Goal: Use online tool/utility: Utilize a website feature to perform a specific function

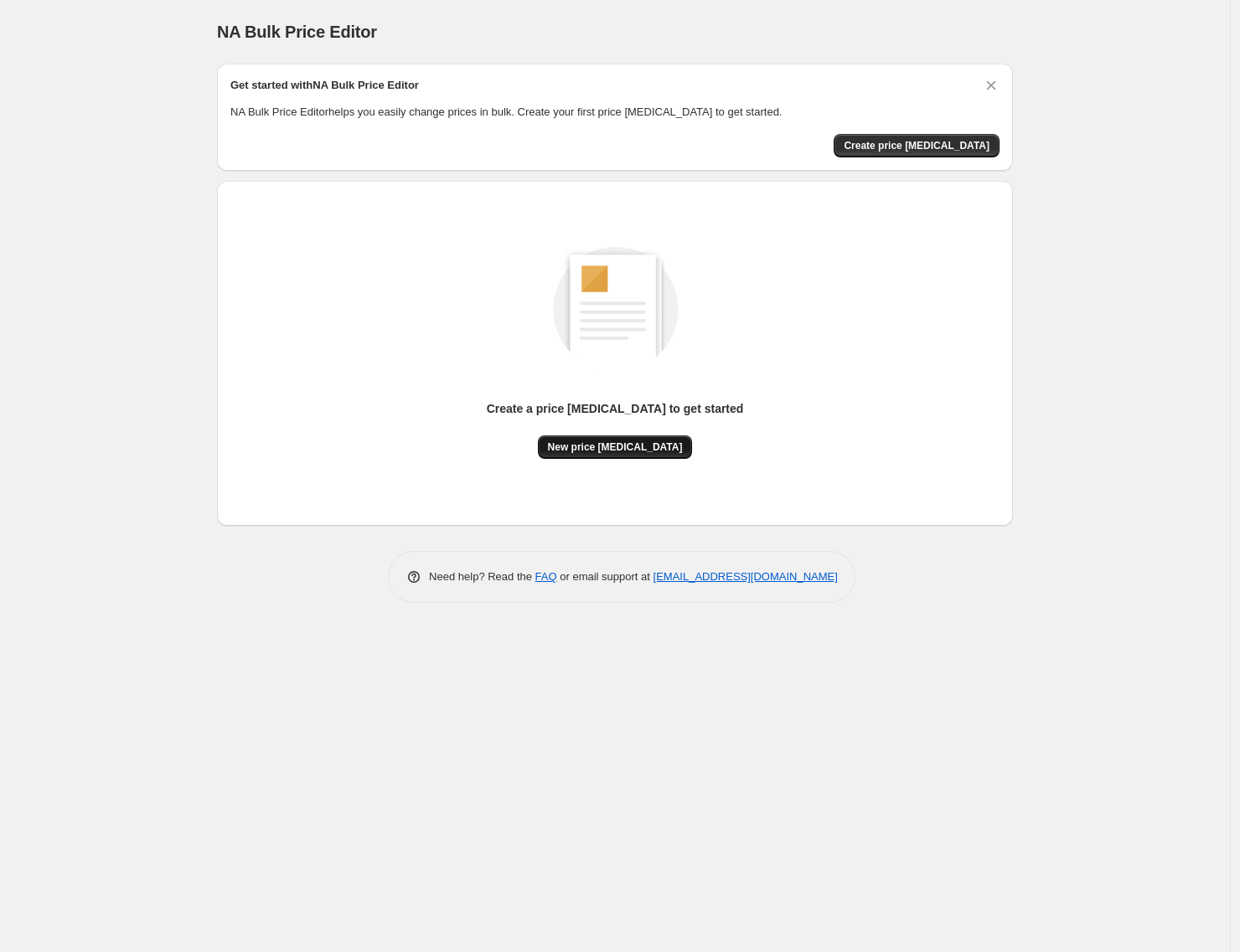
click at [602, 450] on span "New price [MEDICAL_DATA]" at bounding box center [615, 446] width 135 height 13
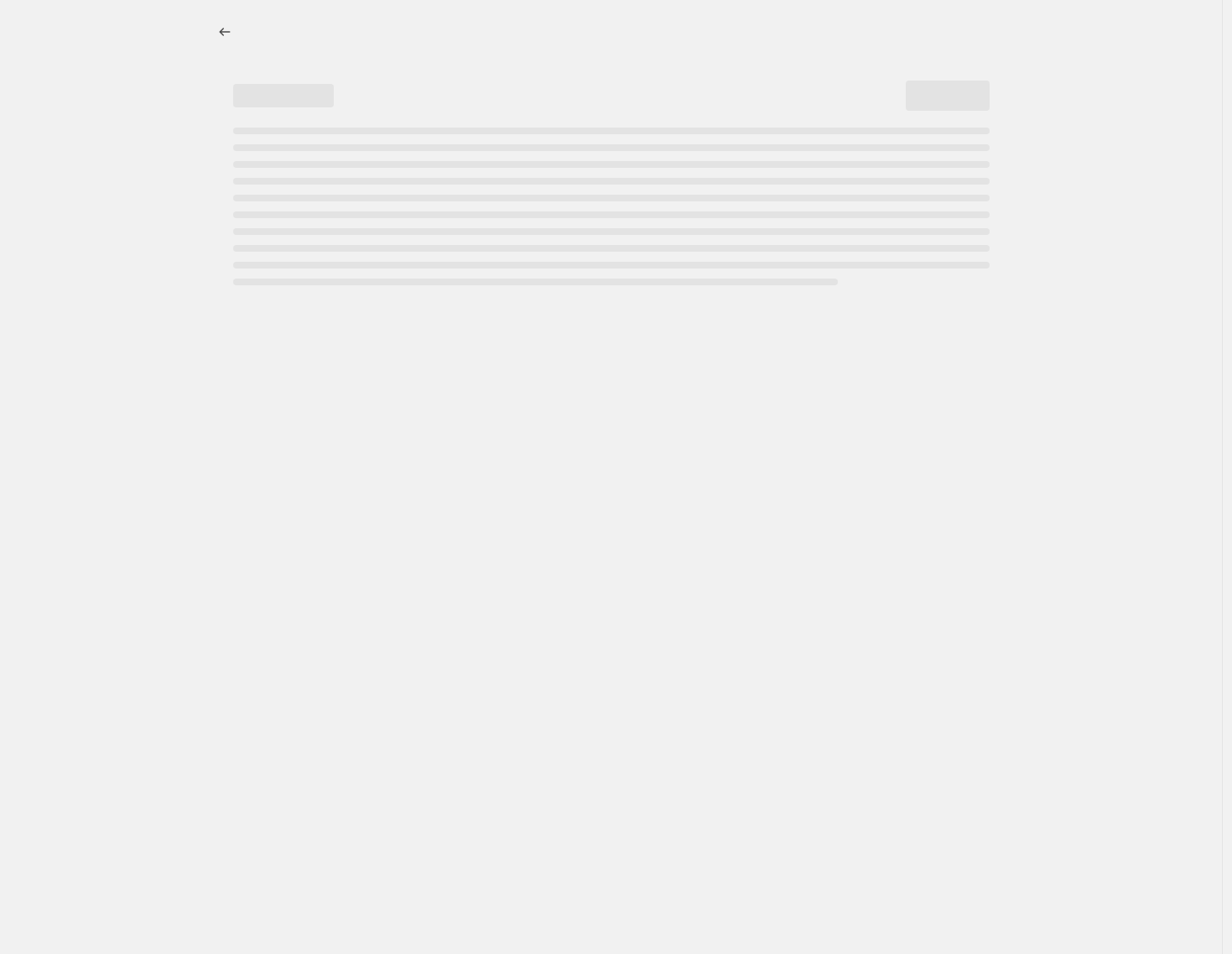
select select "percentage"
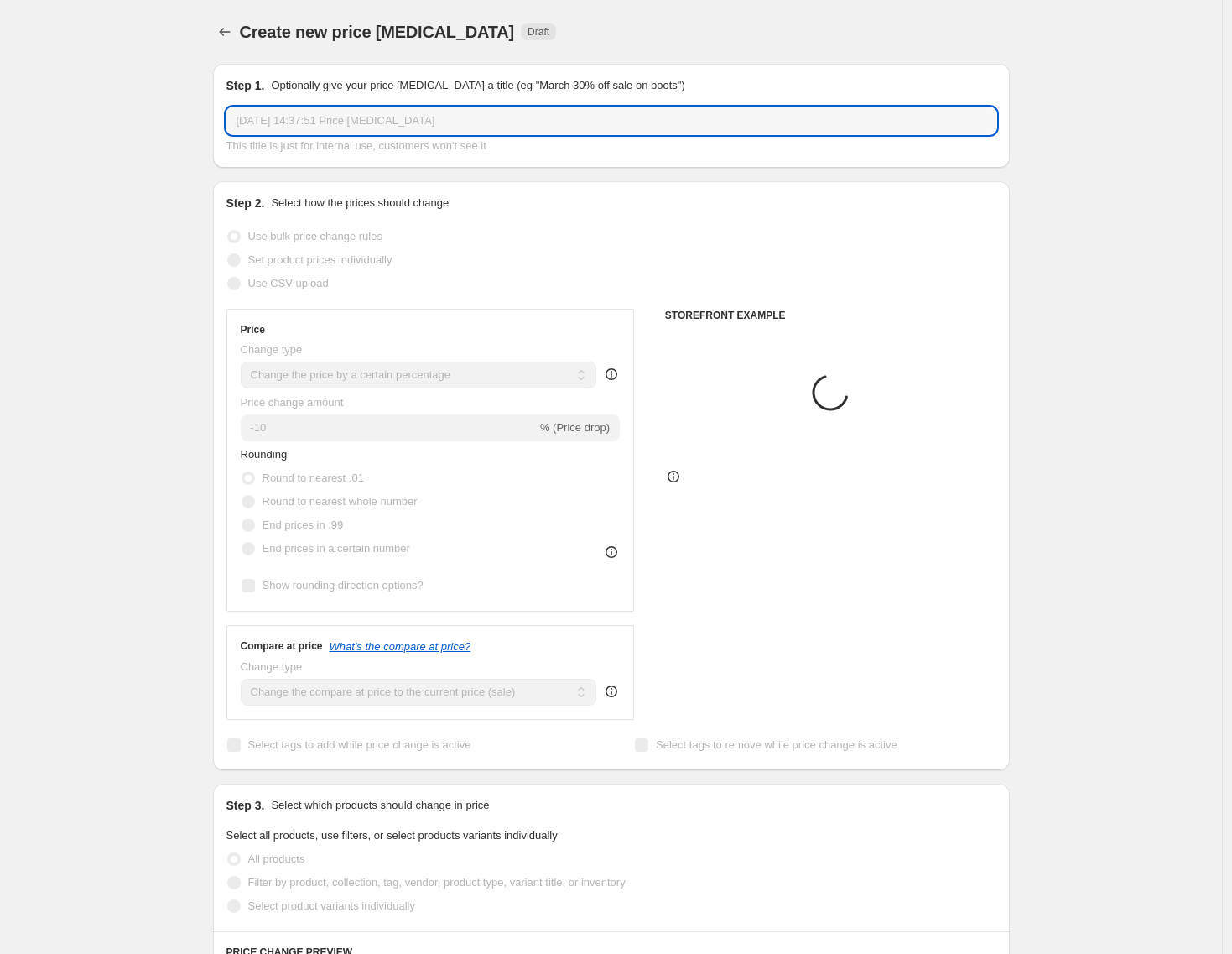
click at [360, 118] on input "[DATE] 14:37:51 Price [MEDICAL_DATA]" at bounding box center [611, 120] width 770 height 27
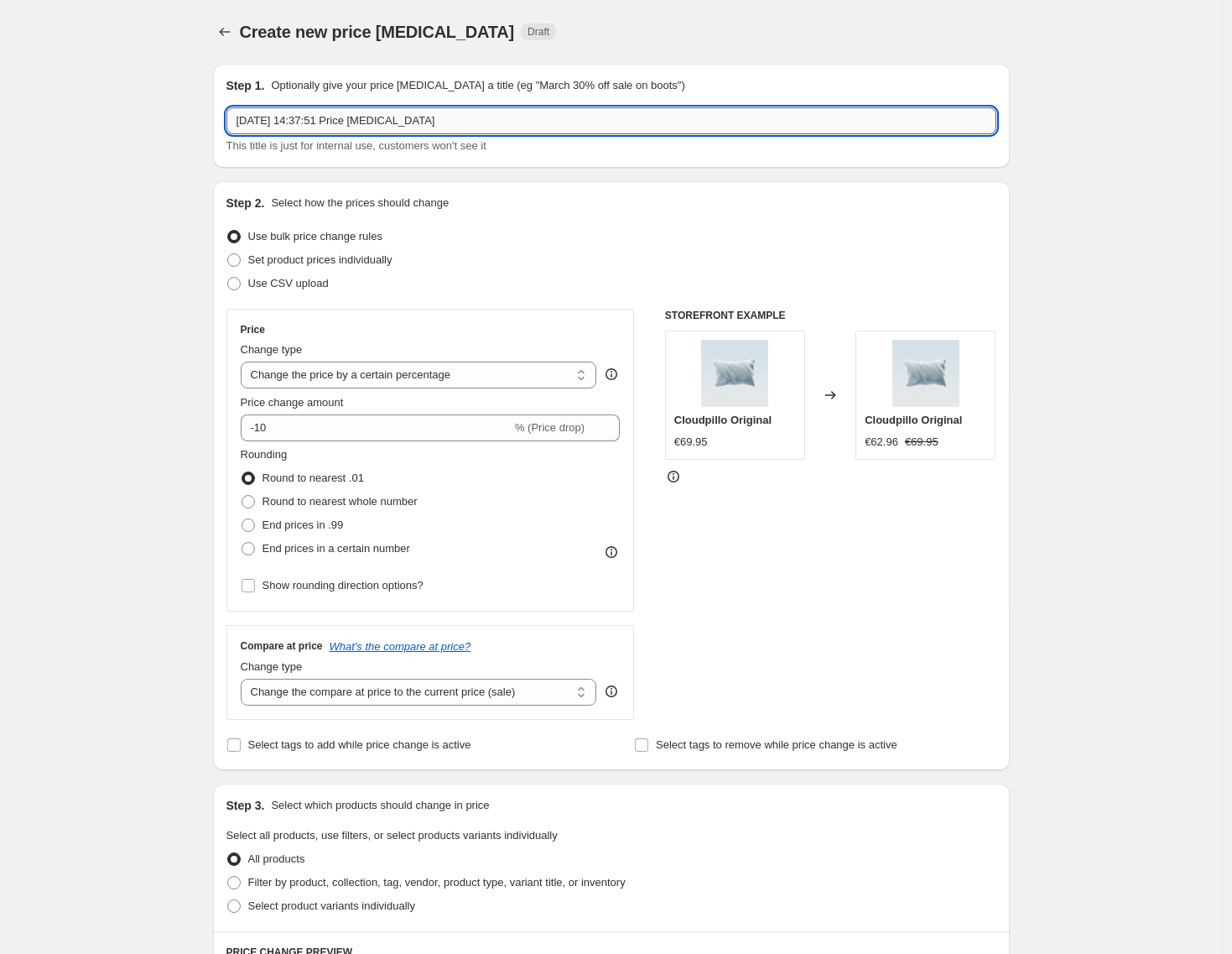
click at [361, 118] on input "[DATE] 14:37:51 Price [MEDICAL_DATA]" at bounding box center [611, 120] width 770 height 27
type input "Dynamic 60% discount"
click at [506, 428] on input "-10" at bounding box center [376, 427] width 271 height 27
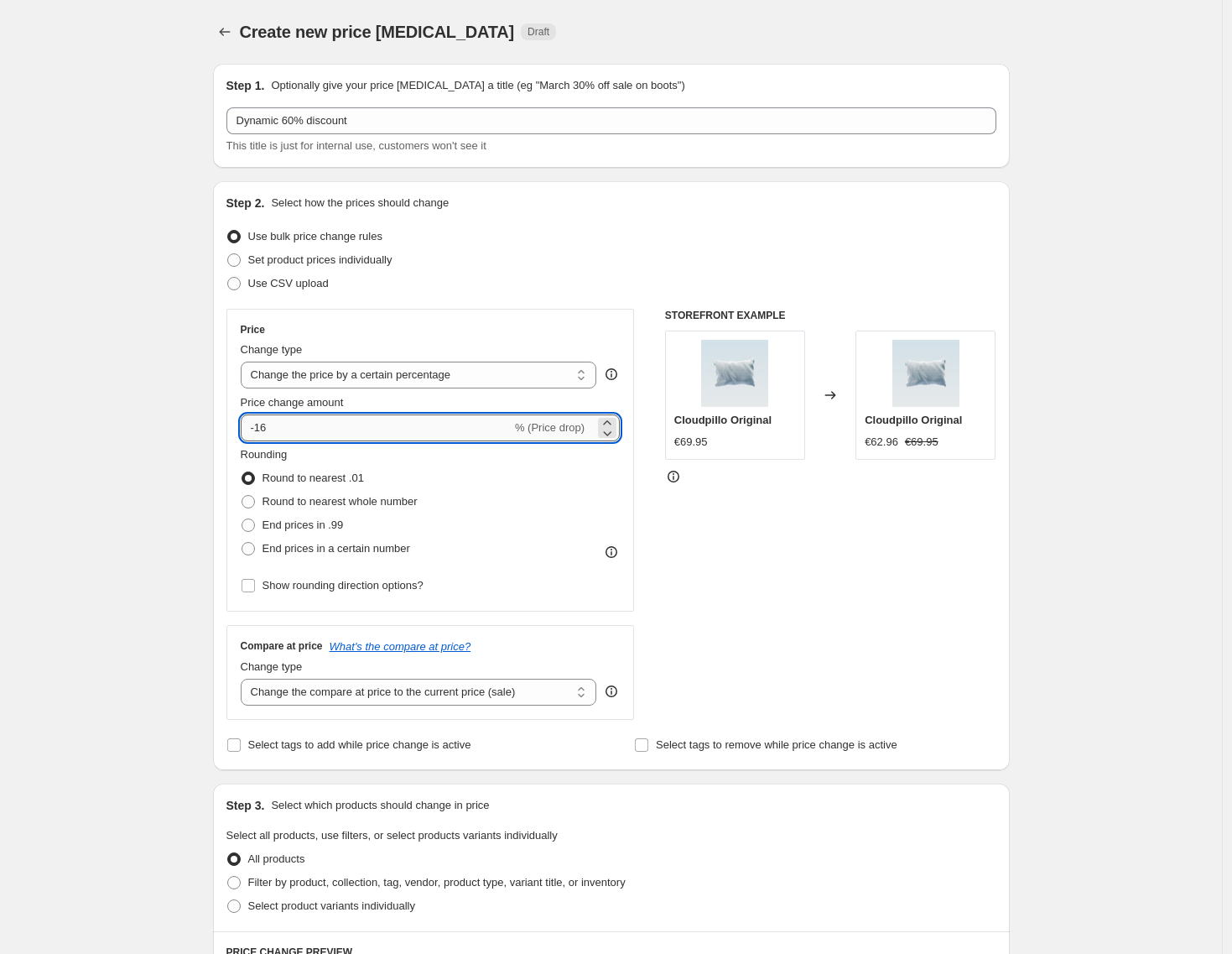
type input "-1"
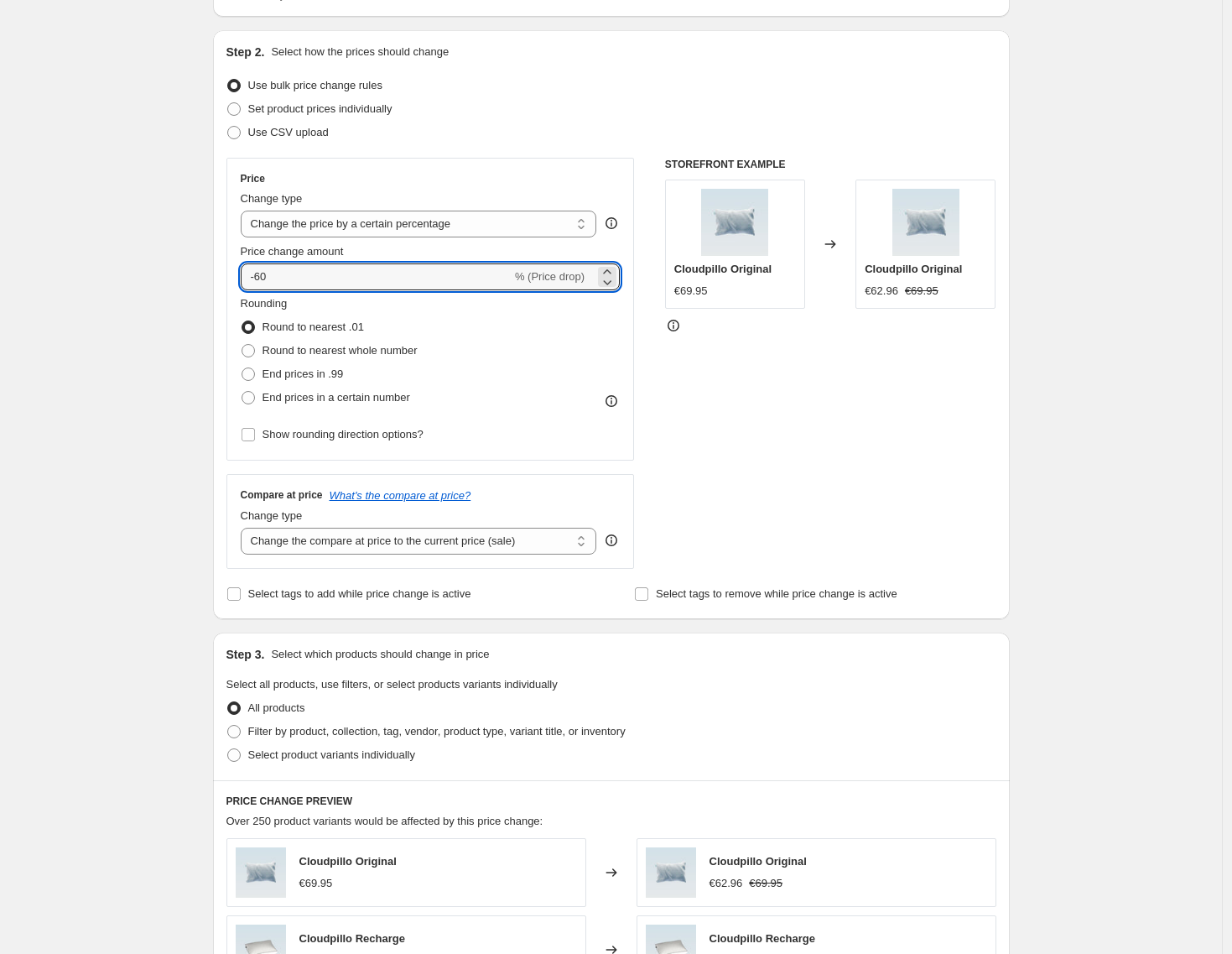
scroll to position [572, 0]
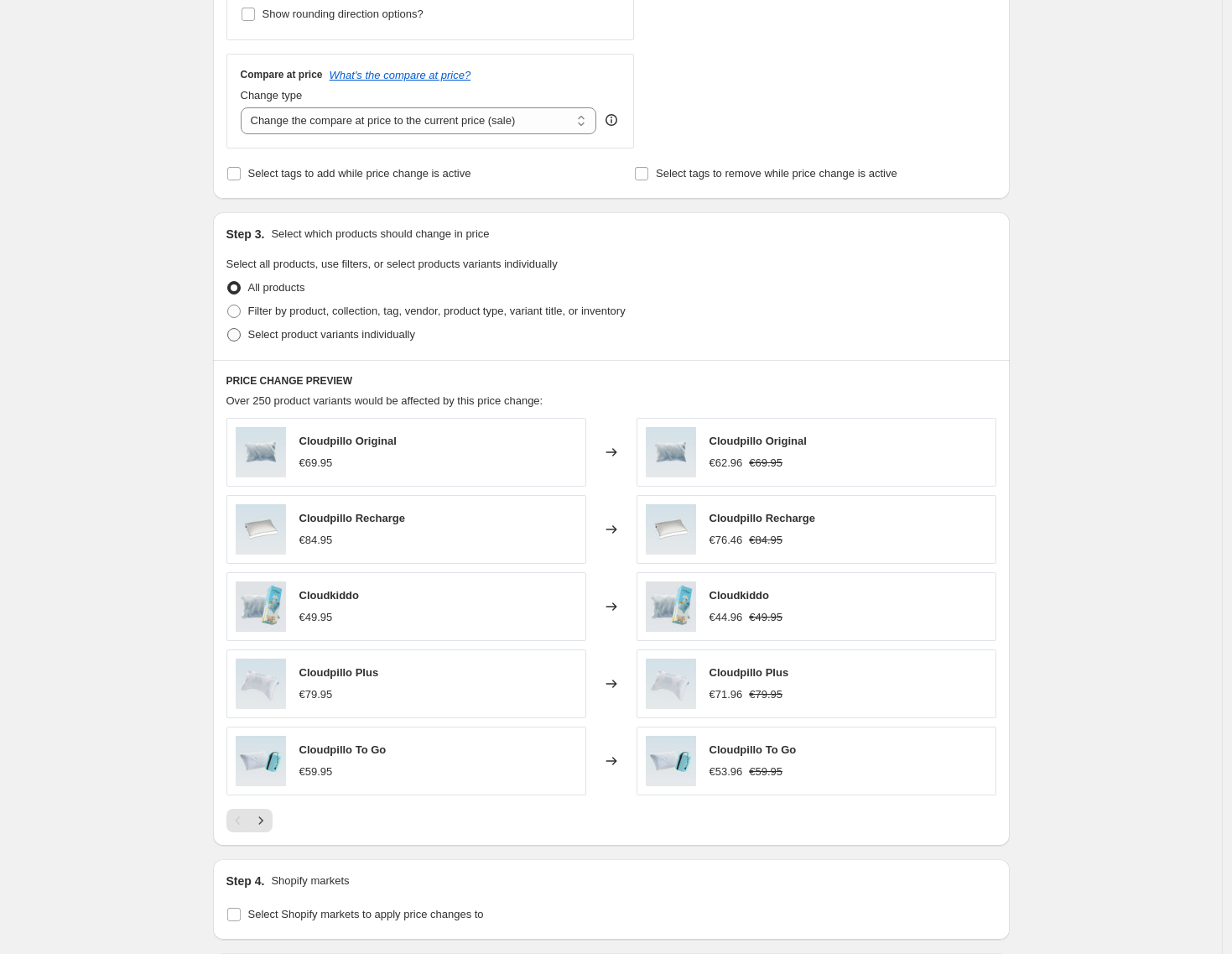
type input "-60"
click at [329, 334] on span "Select product variants individually" at bounding box center [331, 334] width 167 height 12
click at [228, 329] on input "Select product variants individually" at bounding box center [227, 328] width 1 height 1
radio input "true"
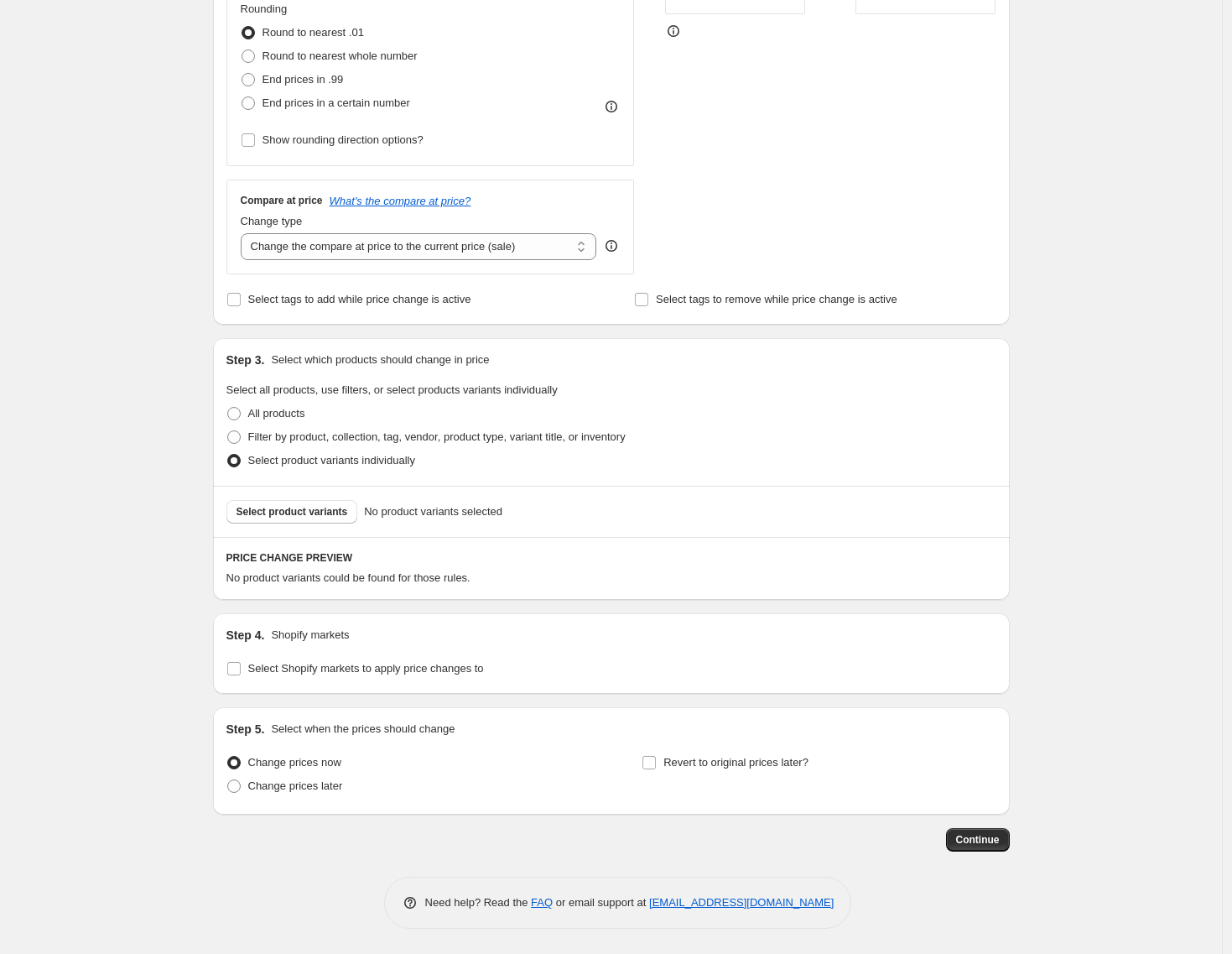
scroll to position [446, 0]
click at [339, 527] on div "Select product variants No product variants selected" at bounding box center [612, 511] width 797 height 51
click at [340, 523] on div "Select product variants No product variants selected" at bounding box center [612, 511] width 797 height 51
click at [341, 520] on button "Select product variants" at bounding box center [291, 512] width 131 height 24
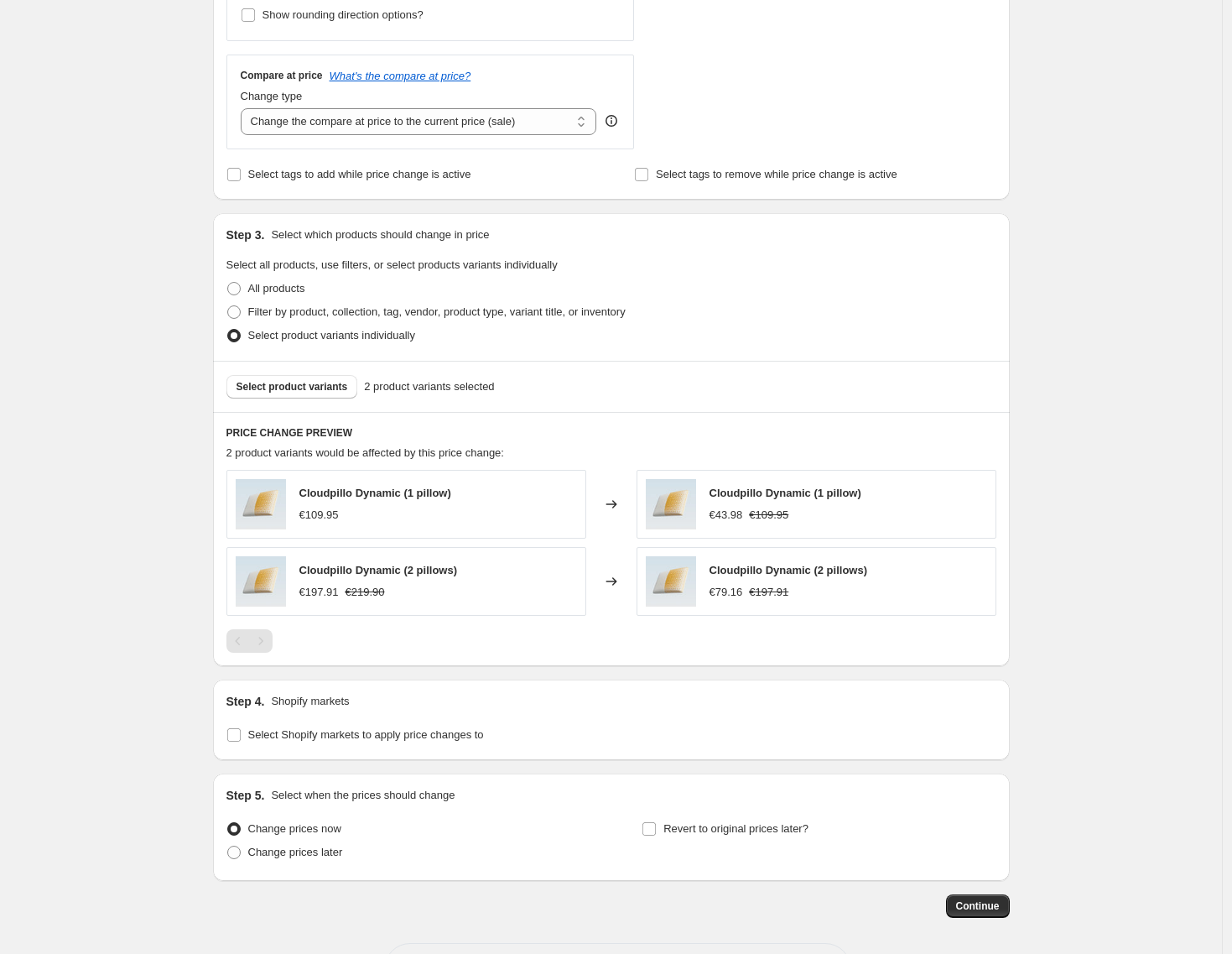
scroll to position [637, 0]
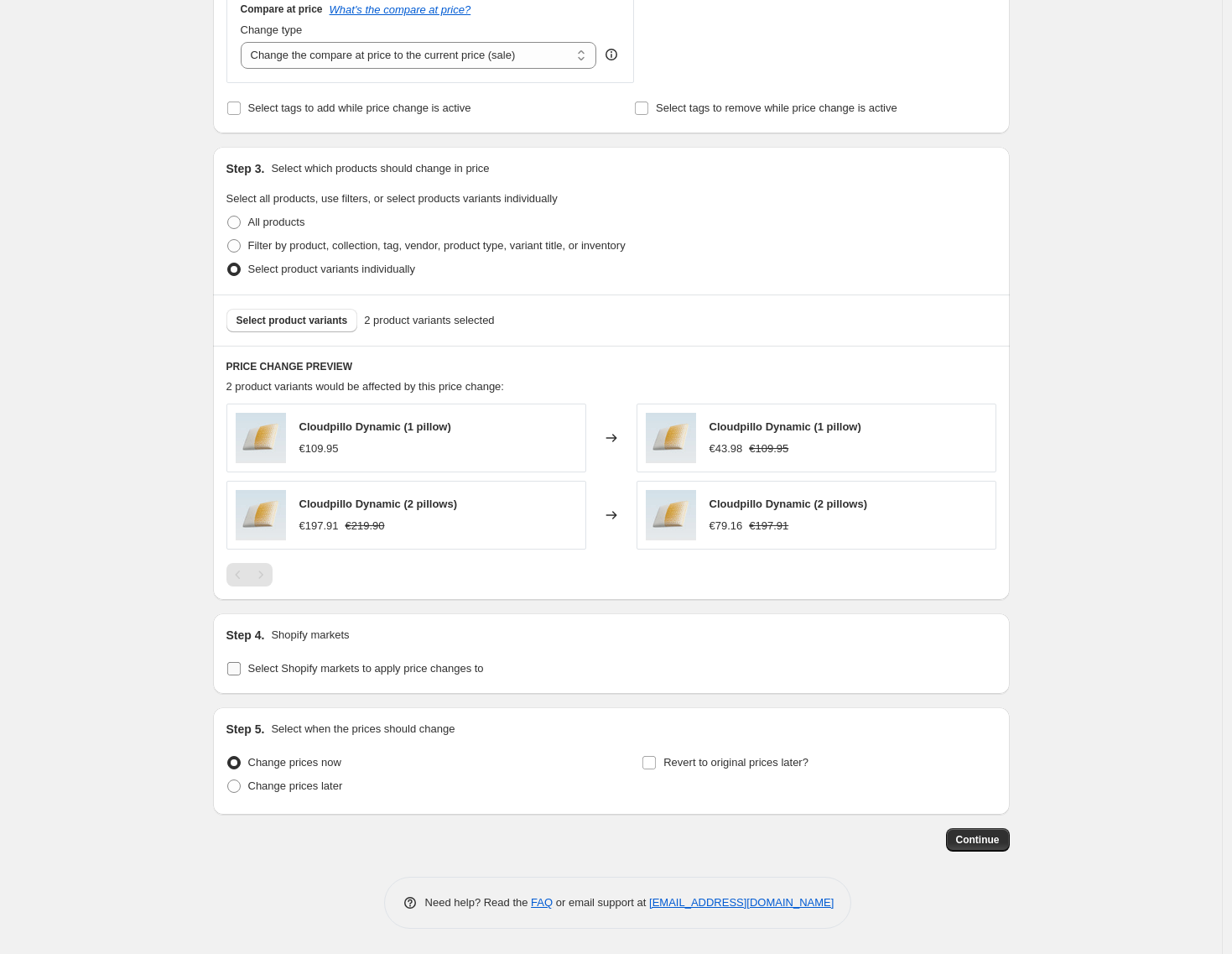
click at [484, 671] on span "Select Shopify markets to apply price changes to" at bounding box center [365, 668] width 236 height 12
click at [241, 671] on input "Select Shopify markets to apply price changes to" at bounding box center [233, 668] width 13 height 13
checkbox input "true"
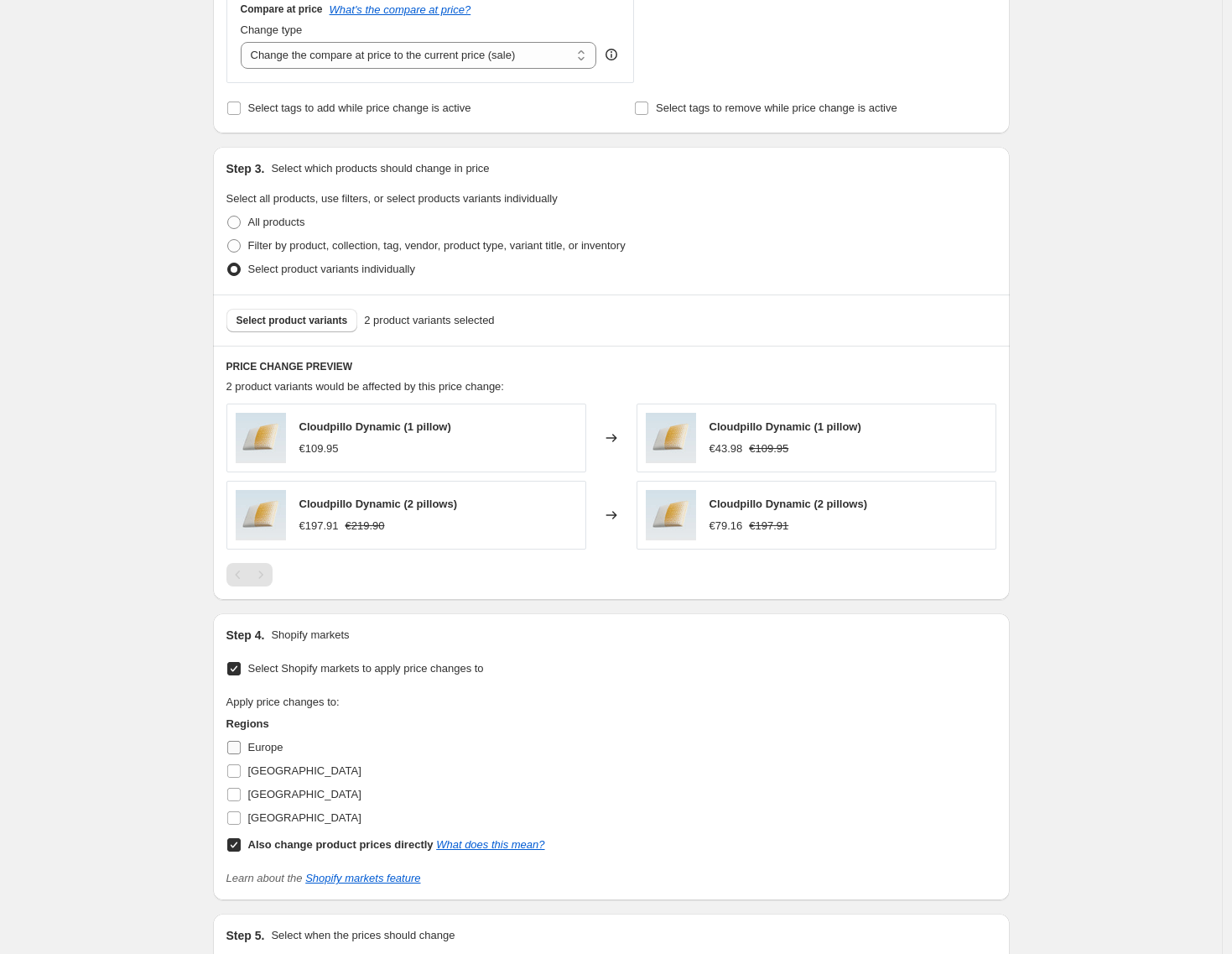
click at [271, 756] on span "Europe" at bounding box center [265, 747] width 35 height 17
click at [241, 755] on input "Europe" at bounding box center [233, 747] width 13 height 13
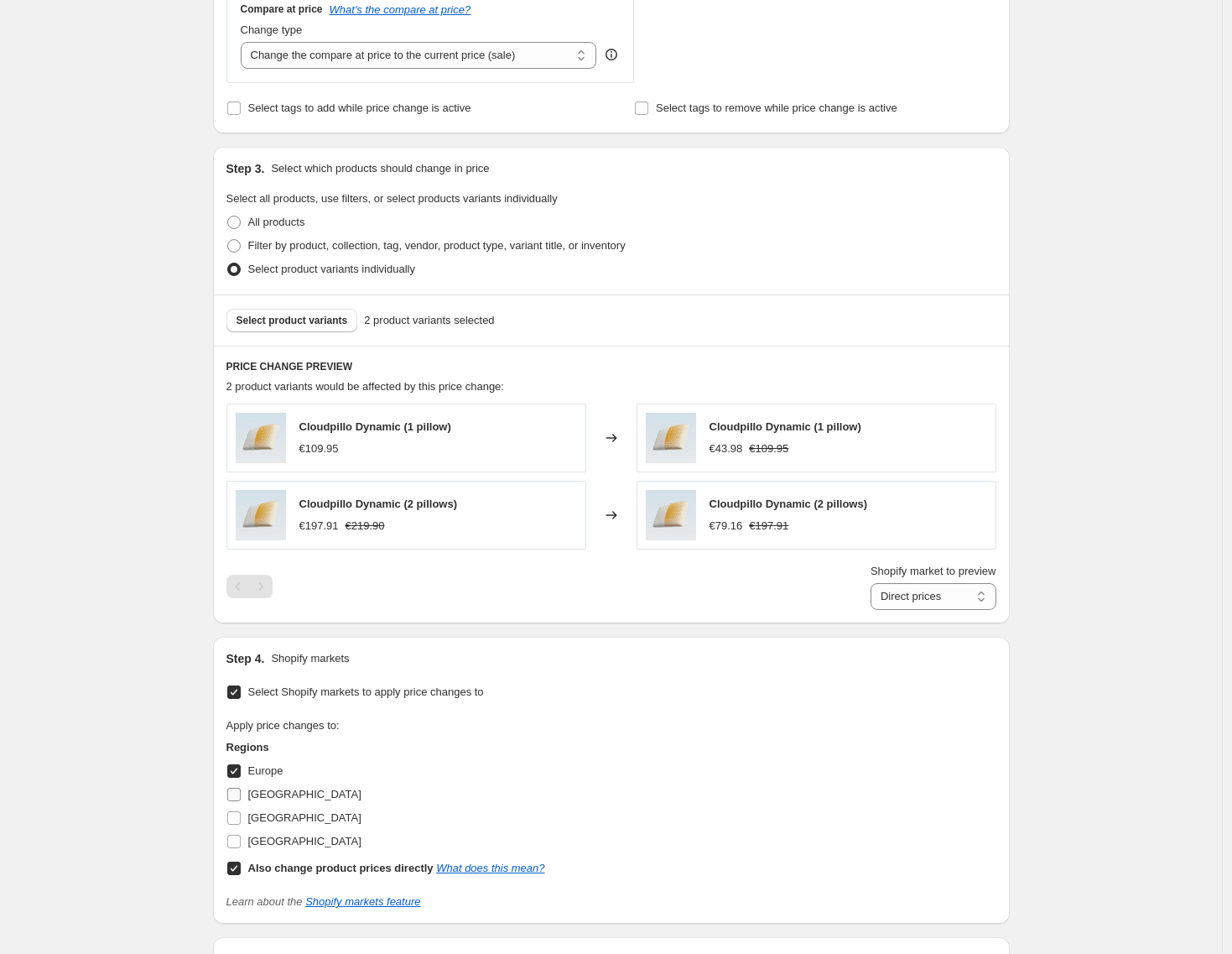
click at [275, 775] on span "Europe" at bounding box center [265, 770] width 35 height 12
click at [241, 775] on input "Europe" at bounding box center [233, 770] width 13 height 13
checkbox input "false"
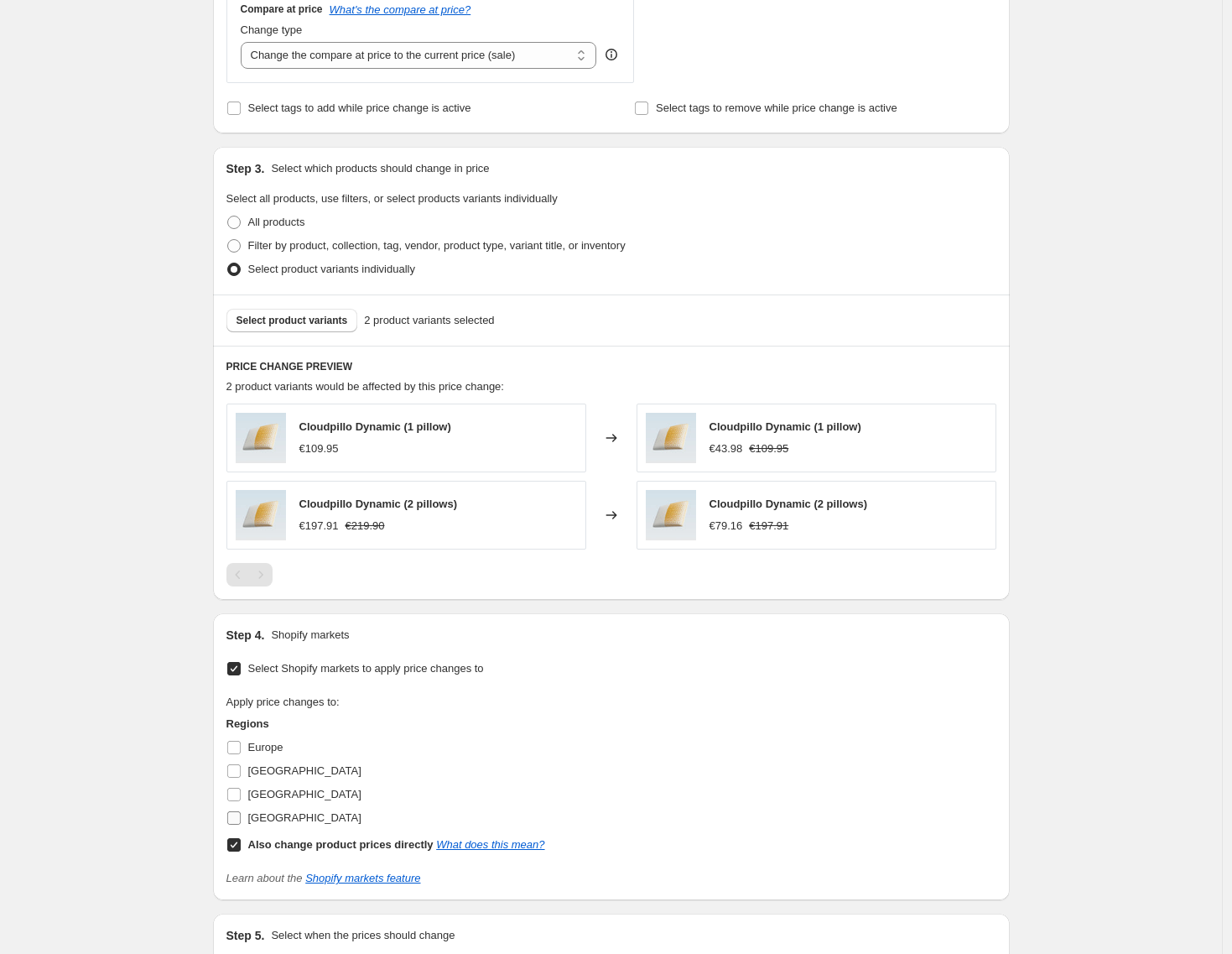
click at [283, 816] on span "[GEOGRAPHIC_DATA]" at bounding box center [305, 817] width 113 height 12
click at [241, 816] on input "[GEOGRAPHIC_DATA]" at bounding box center [233, 817] width 13 height 13
checkbox input "true"
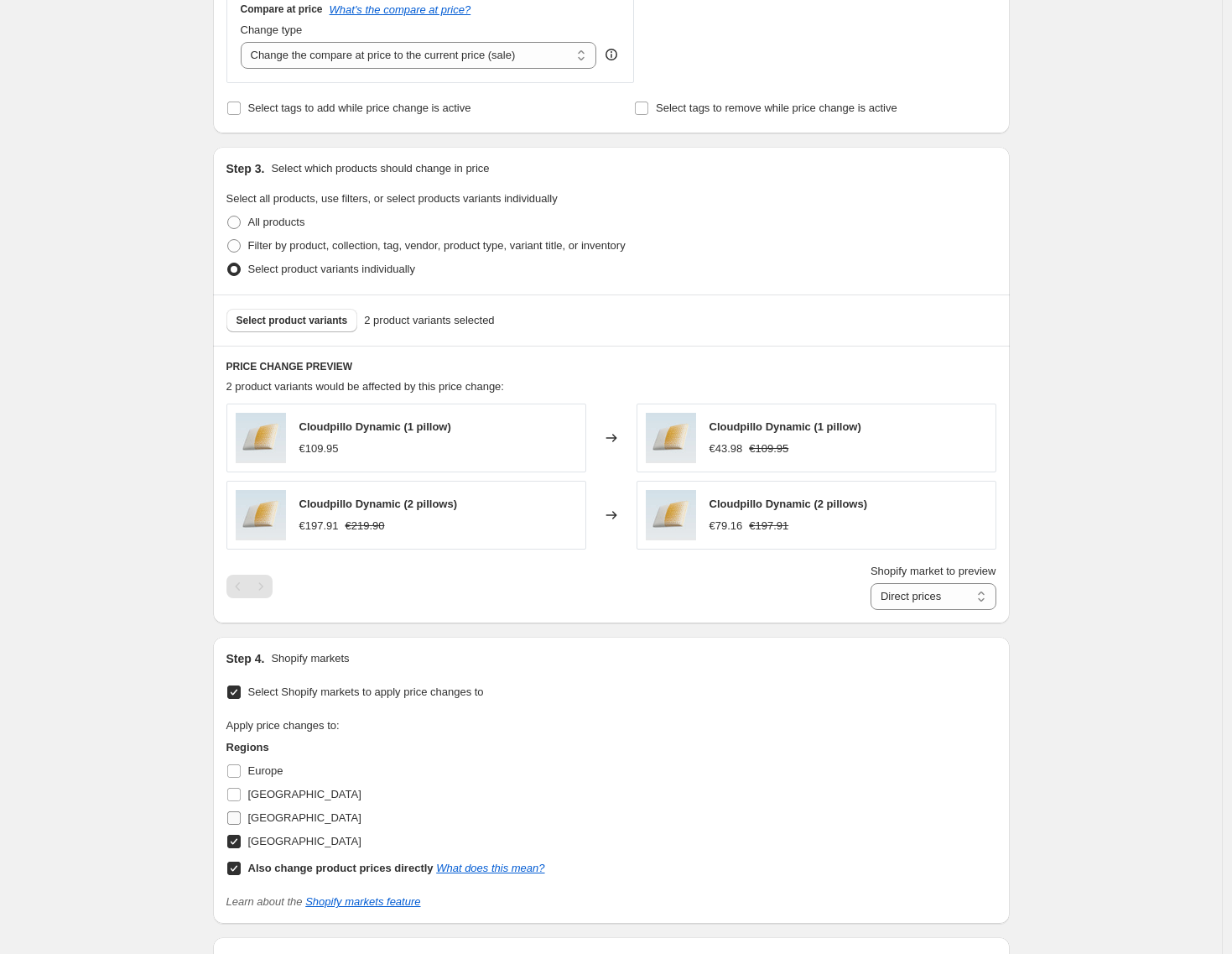
click at [283, 816] on span "[GEOGRAPHIC_DATA]" at bounding box center [305, 817] width 113 height 12
click at [241, 816] on input "[GEOGRAPHIC_DATA]" at bounding box center [233, 817] width 13 height 13
checkbox input "true"
click at [280, 793] on span "[GEOGRAPHIC_DATA]" at bounding box center [305, 794] width 113 height 12
click at [241, 793] on input "[GEOGRAPHIC_DATA]" at bounding box center [233, 794] width 13 height 13
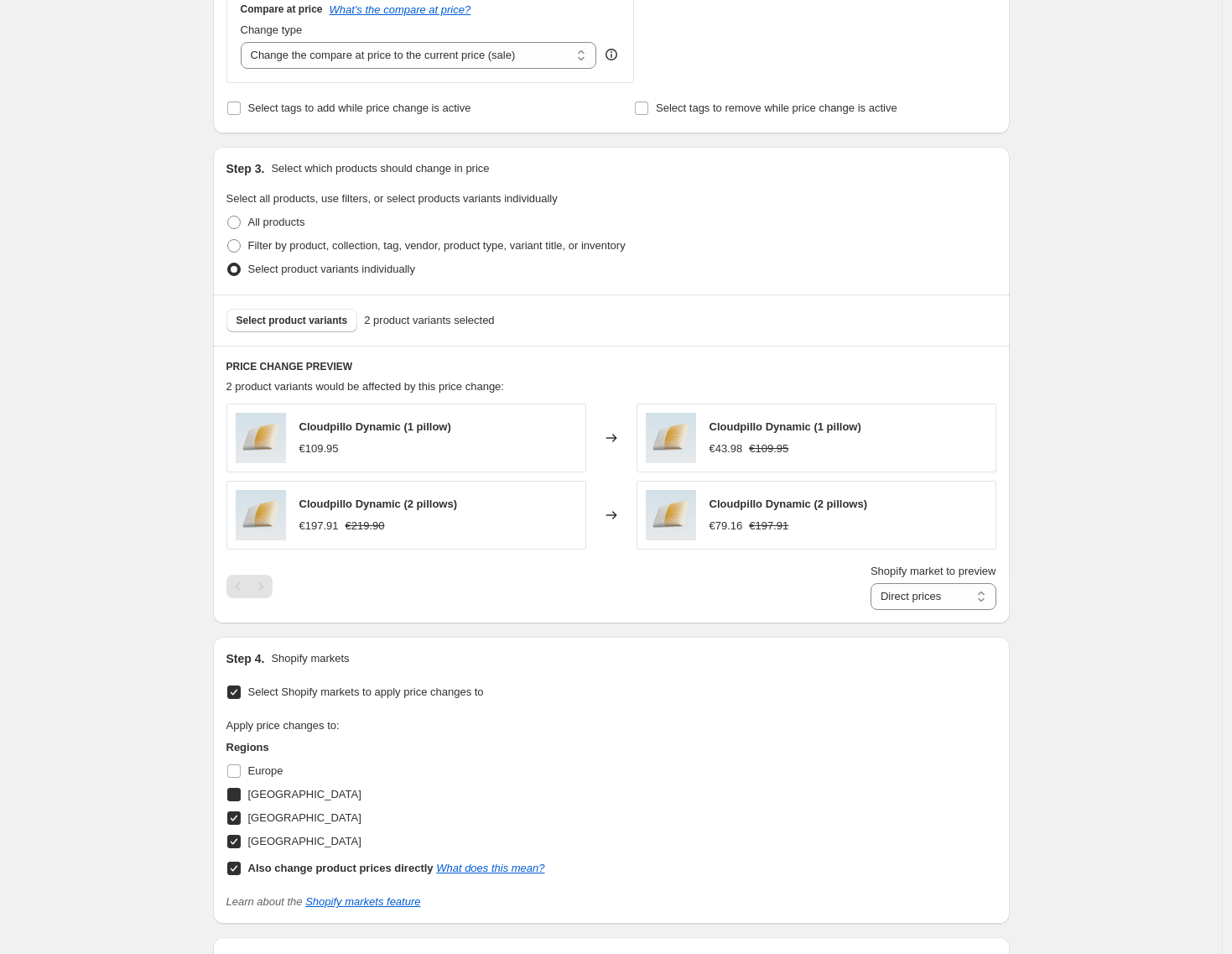
checkbox input "true"
click at [278, 782] on label "Europe" at bounding box center [255, 771] width 57 height 24
click at [241, 778] on input "Europe" at bounding box center [233, 770] width 13 height 13
checkbox input "true"
click at [905, 592] on select "Direct prices [GEOGRAPHIC_DATA] [GEOGRAPHIC_DATA] [GEOGRAPHIC_DATA] [GEOGRAPHIC…" at bounding box center [934, 596] width 126 height 27
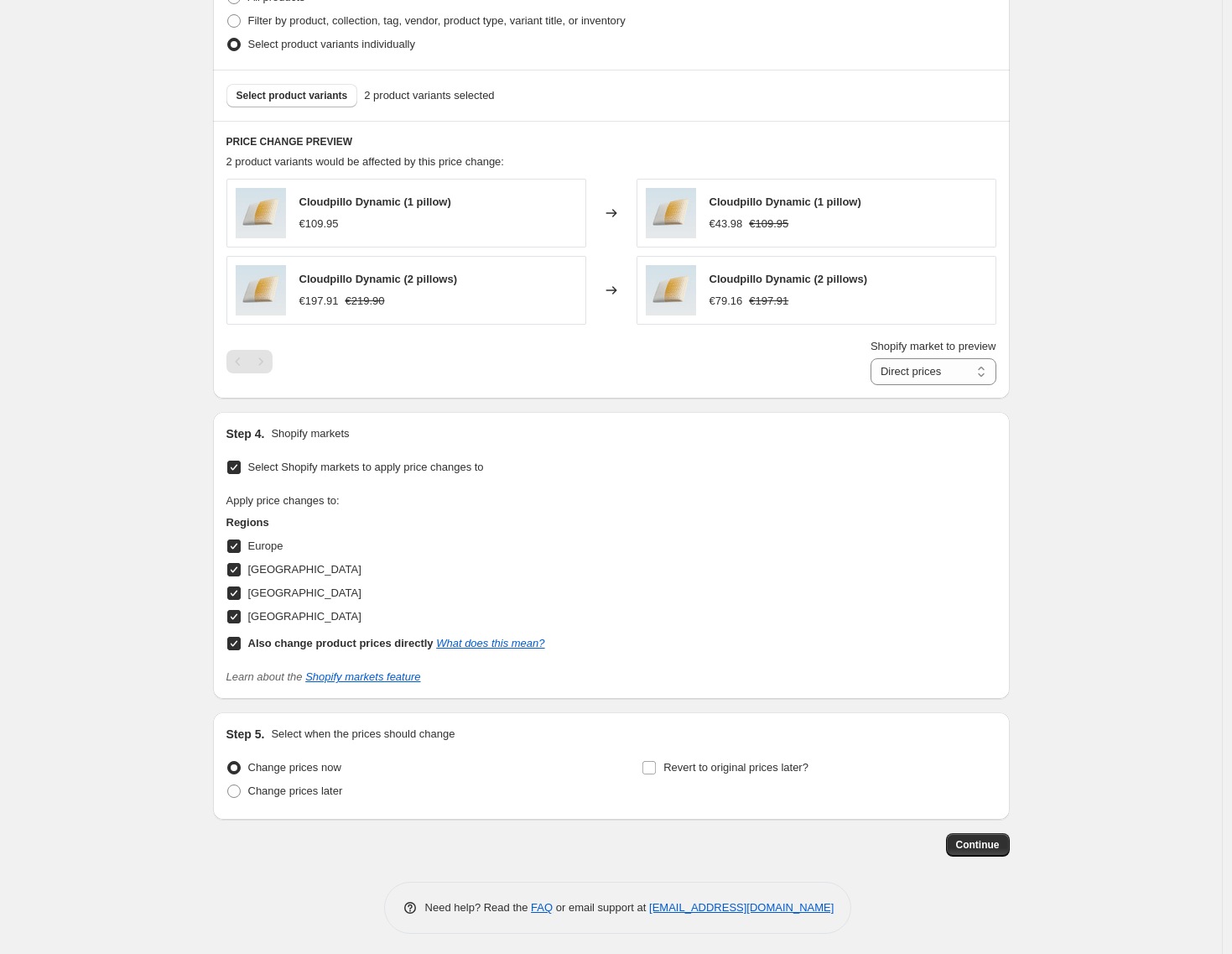
scroll to position [867, 0]
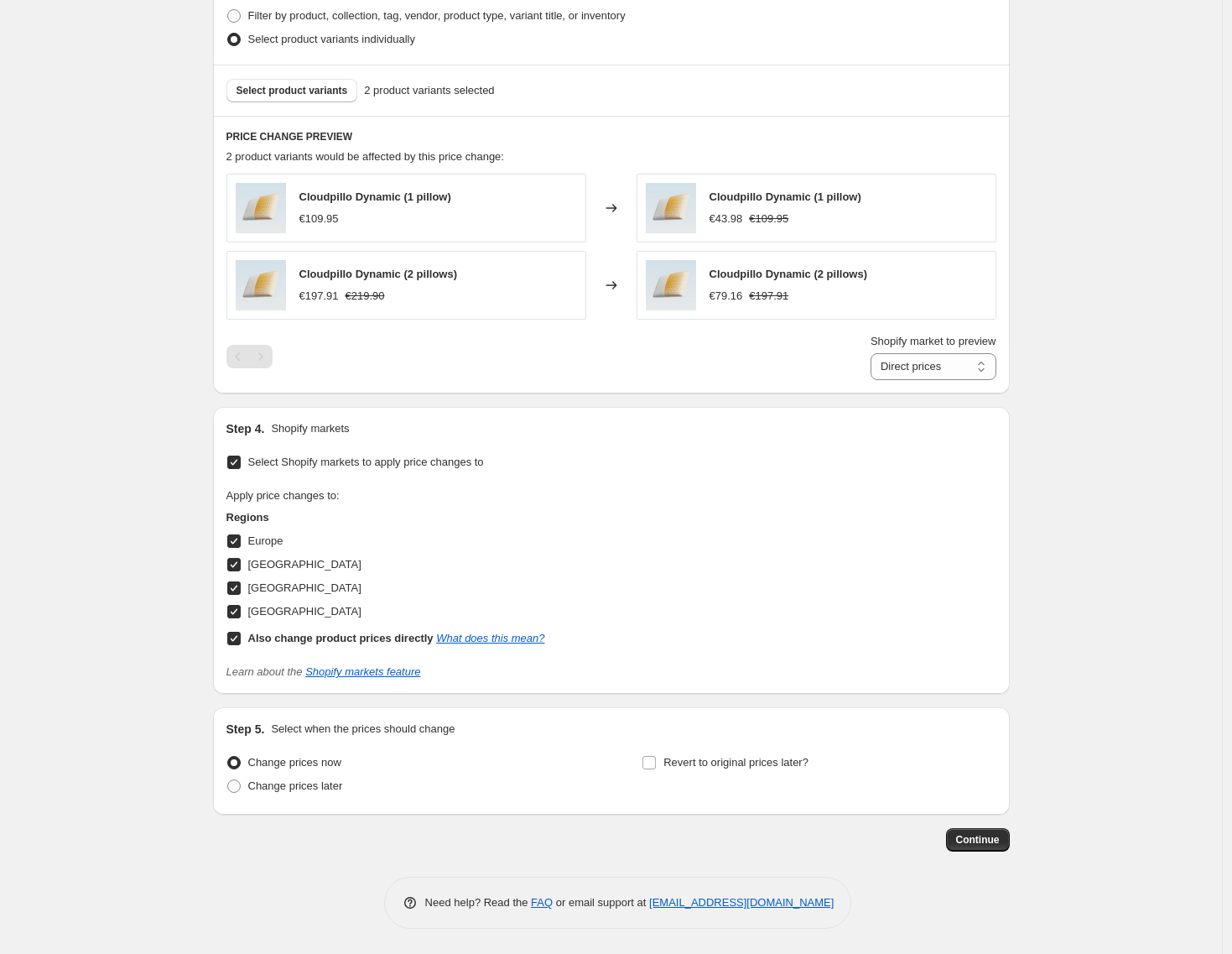
click at [954, 823] on div "Step 1. Optionally give your price [MEDICAL_DATA] a title (eg "March 30% off sa…" at bounding box center [604, 17] width 810 height 1669
click at [969, 833] on button "Continue" at bounding box center [978, 840] width 64 height 24
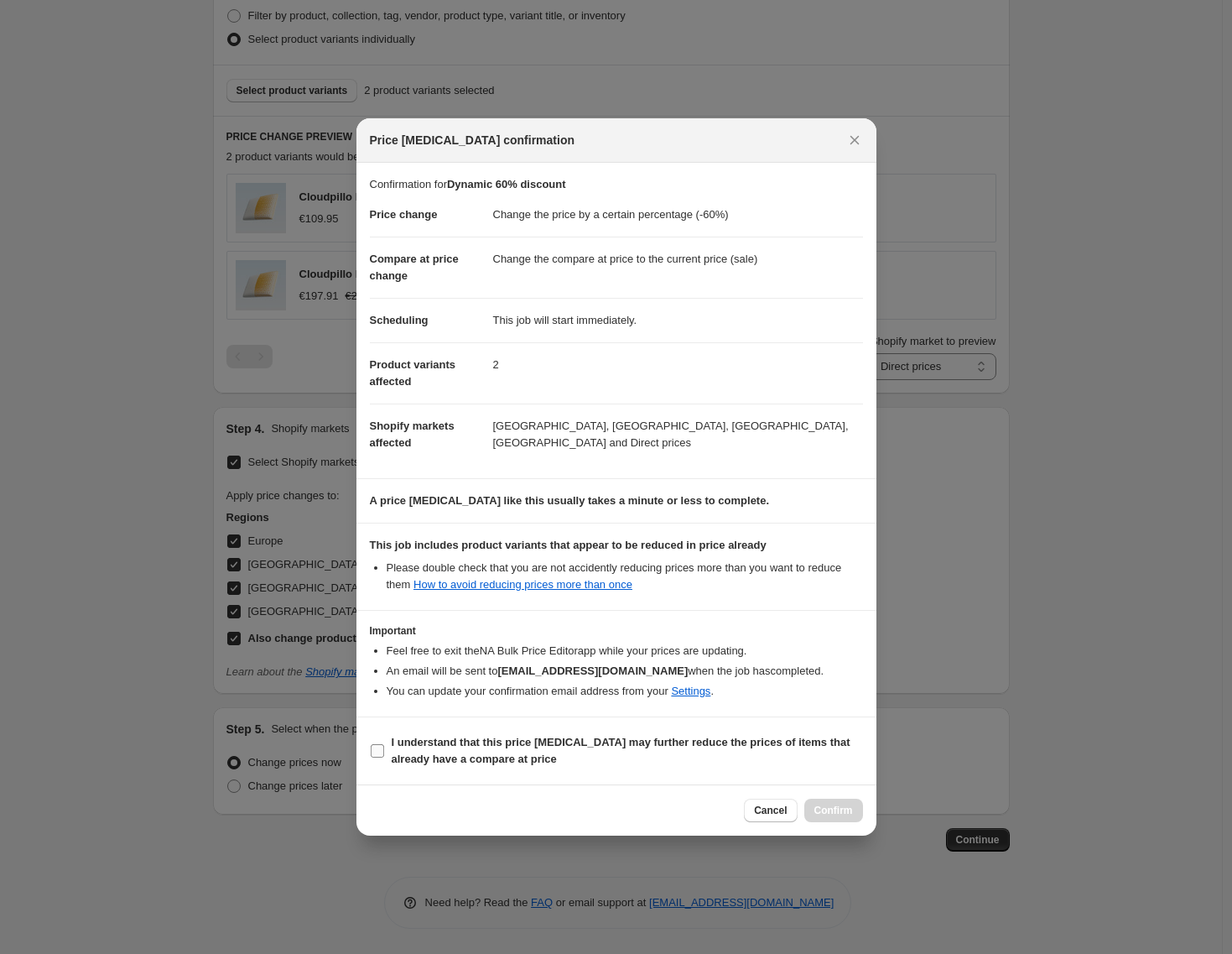
click at [512, 742] on b "I understand that this price [MEDICAL_DATA] may further reduce the prices of it…" at bounding box center [620, 751] width 459 height 30
click at [385, 744] on input "I understand that this price [MEDICAL_DATA] may further reduce the prices of it…" at bounding box center [377, 750] width 13 height 13
checkbox input "true"
click at [823, 805] on span "Confirm" at bounding box center [834, 810] width 38 height 13
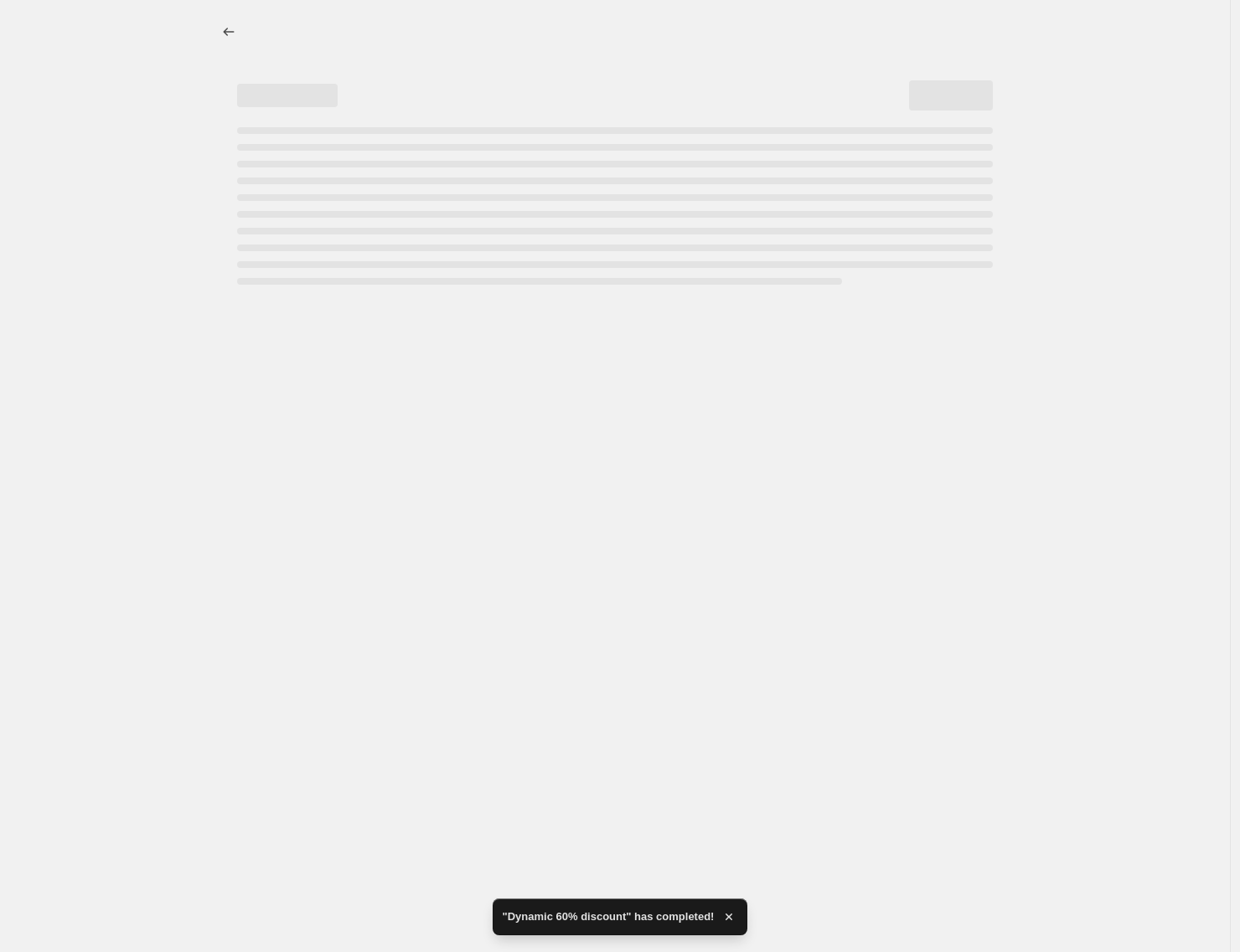
select select "percentage"
